Goal: Information Seeking & Learning: Check status

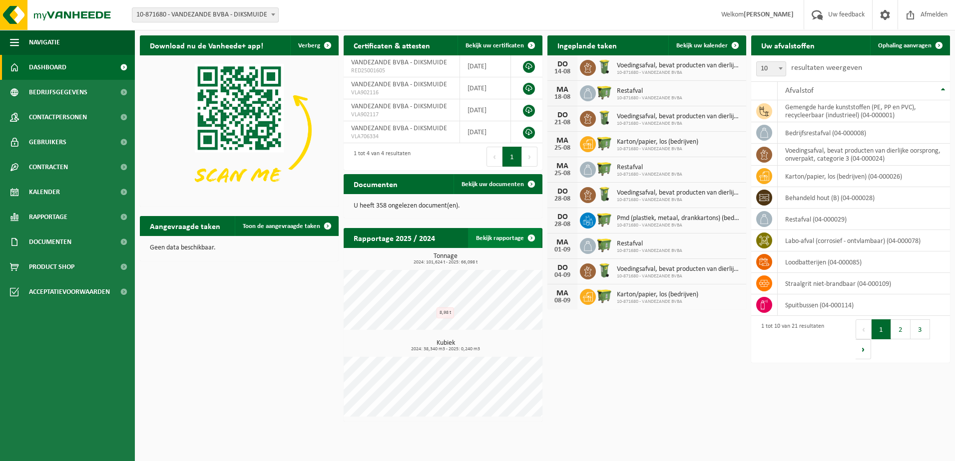
click at [490, 239] on link "Bekijk rapportage" at bounding box center [504, 238] width 73 height 20
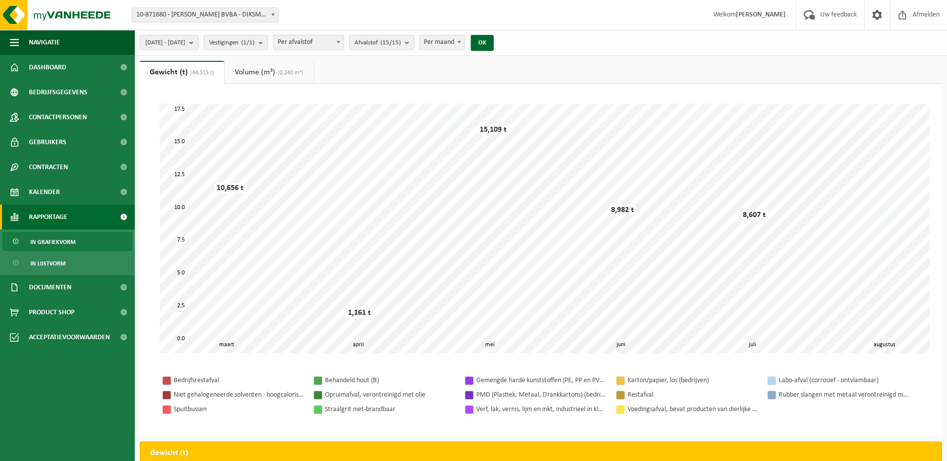
click at [266, 71] on link "Volume (m³) (0,240 m³)" at bounding box center [269, 72] width 89 height 23
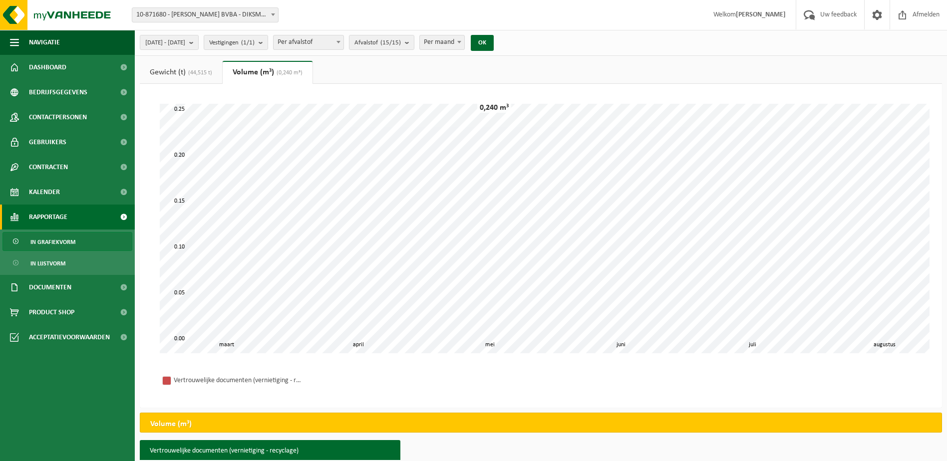
click at [197, 70] on span "(44,515 t)" at bounding box center [199, 73] width 26 height 6
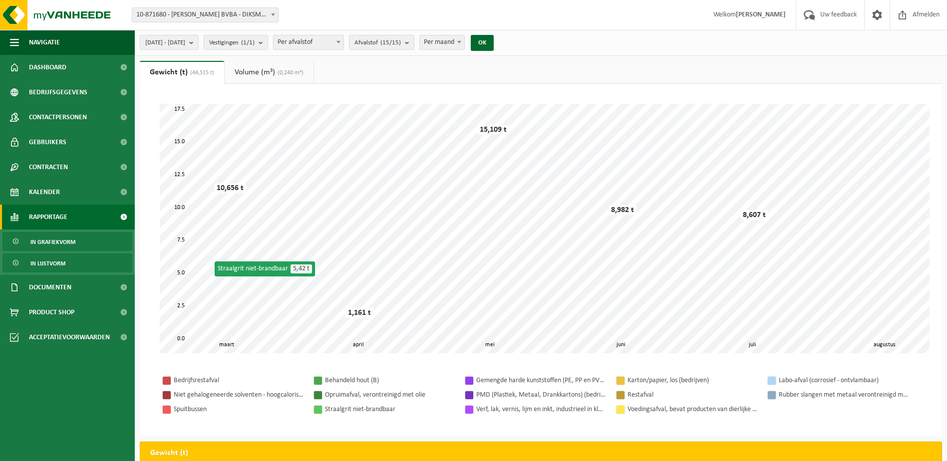
click at [67, 259] on link "In lijstvorm" at bounding box center [67, 263] width 130 height 19
